Goal: Check status: Check status

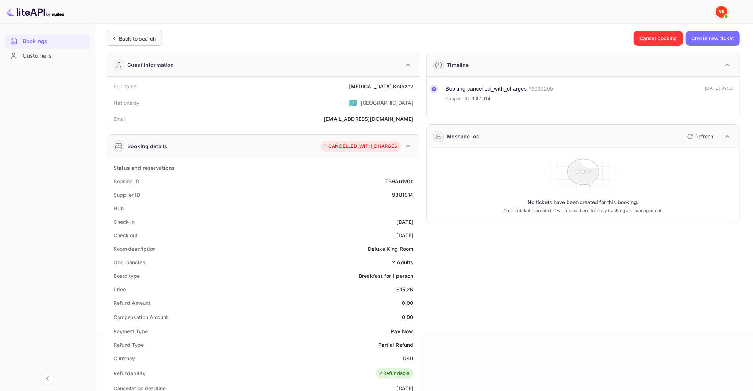
click at [150, 42] on div "Back to search" at bounding box center [134, 38] width 55 height 15
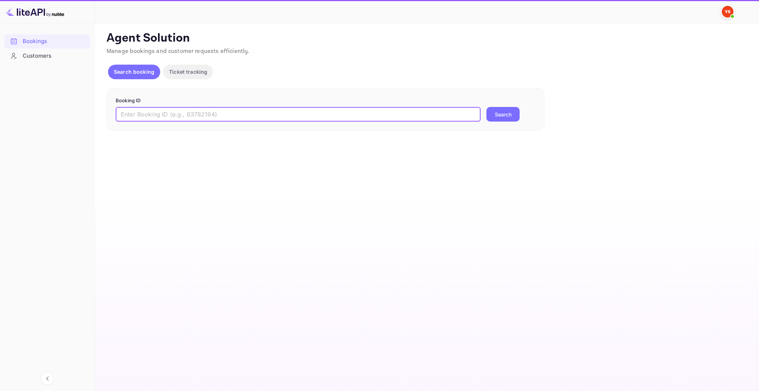
click at [256, 111] on input "text" at bounding box center [298, 114] width 365 height 15
paste input "9885453"
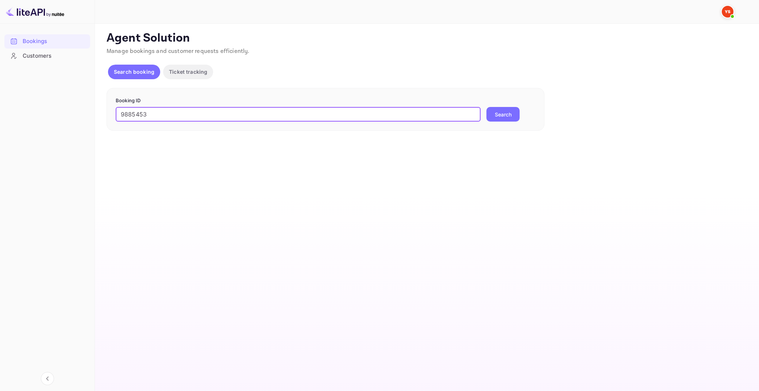
type input "9885453"
click at [487, 107] on button "Search" at bounding box center [503, 114] width 33 height 15
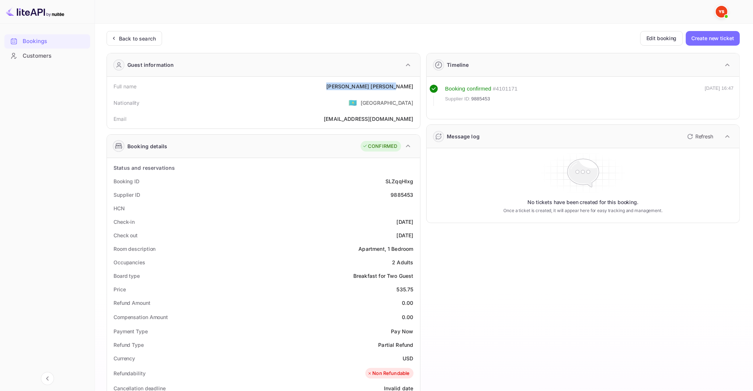
drag, startPoint x: 373, startPoint y: 88, endPoint x: 413, endPoint y: 88, distance: 40.5
click at [413, 88] on div "[PERSON_NAME]" at bounding box center [369, 86] width 87 height 8
copy div "[PERSON_NAME]"
drag, startPoint x: 397, startPoint y: 288, endPoint x: 415, endPoint y: 291, distance: 18.3
click at [415, 291] on div "Price 535.75" at bounding box center [263, 290] width 307 height 14
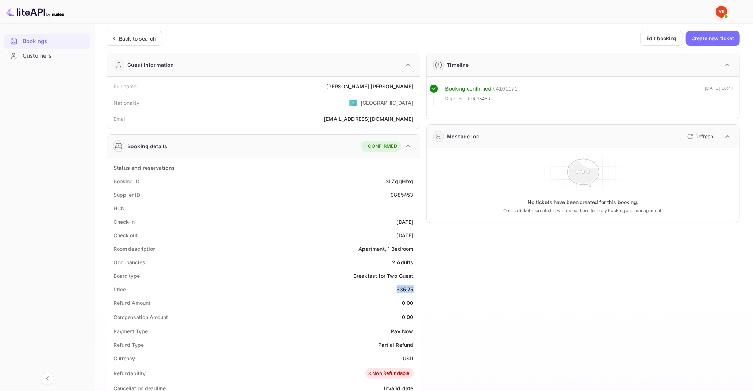
copy div "535.75"
drag, startPoint x: 403, startPoint y: 355, endPoint x: 413, endPoint y: 358, distance: 11.0
click at [413, 358] on div "USD" at bounding box center [408, 358] width 11 height 8
copy div "USD"
